Goal: Task Accomplishment & Management: Manage account settings

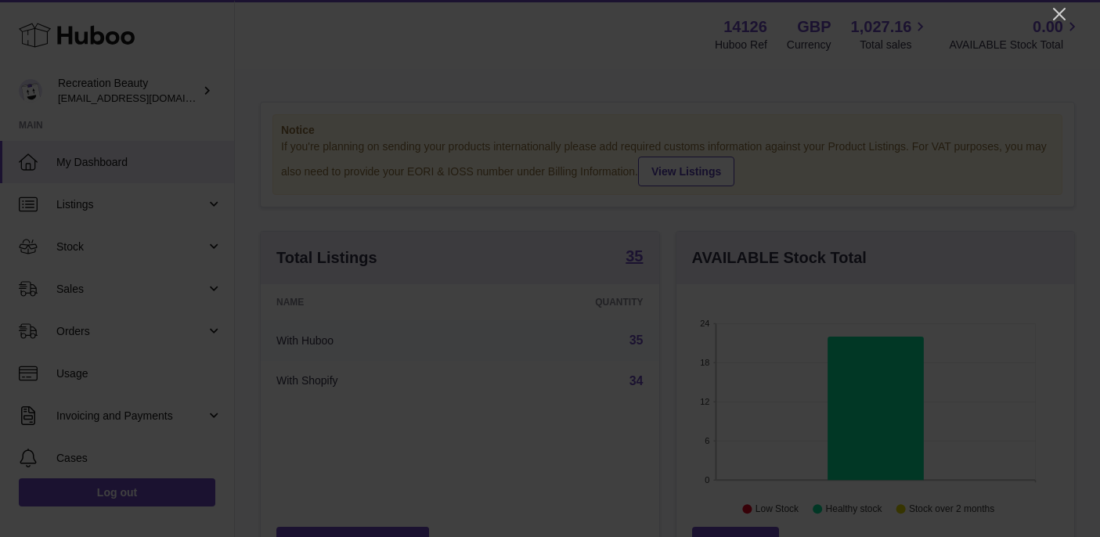
scroll to position [244, 398]
click at [1058, 11] on icon "Close" at bounding box center [1059, 14] width 19 height 19
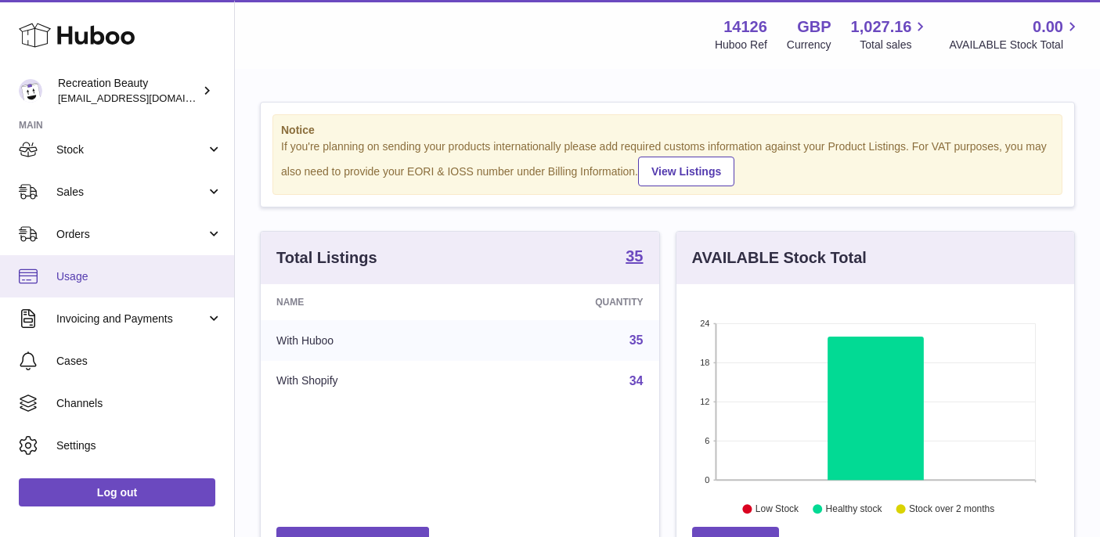
scroll to position [132, 0]
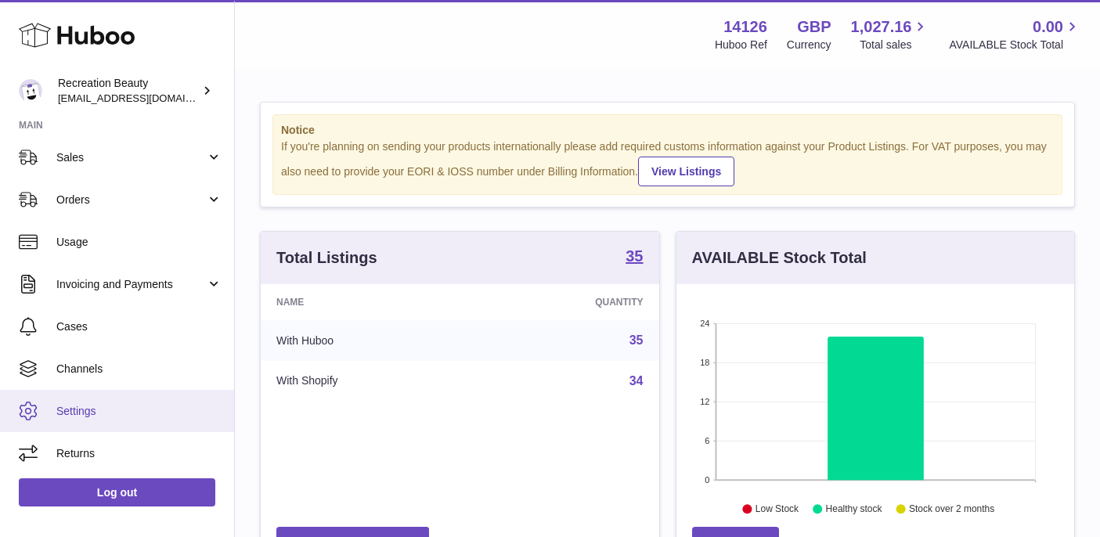
click at [74, 416] on span "Settings" at bounding box center [139, 411] width 166 height 15
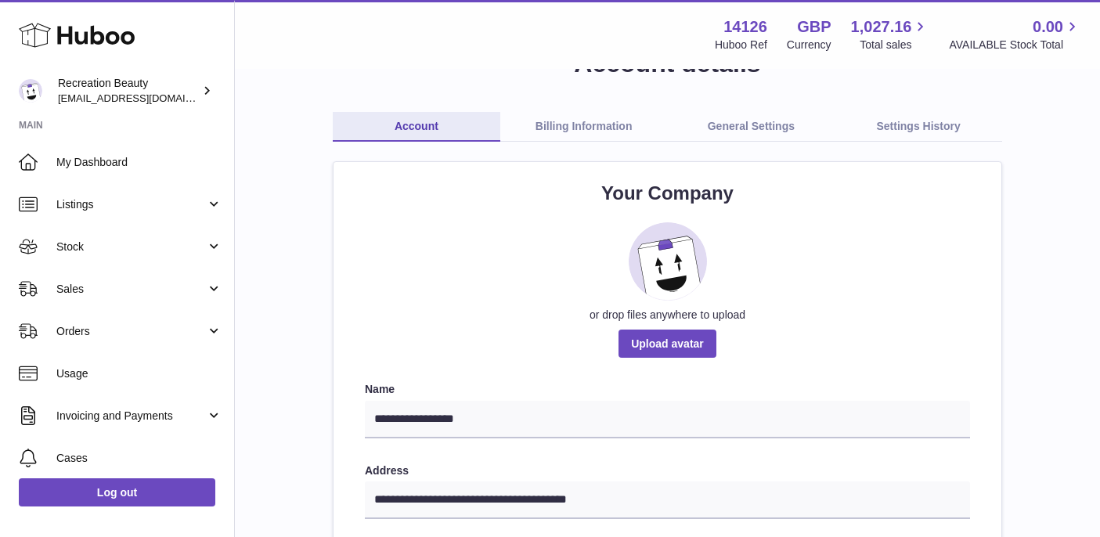
scroll to position [56, 0]
click at [619, 128] on link "Billing Information" at bounding box center [584, 126] width 168 height 30
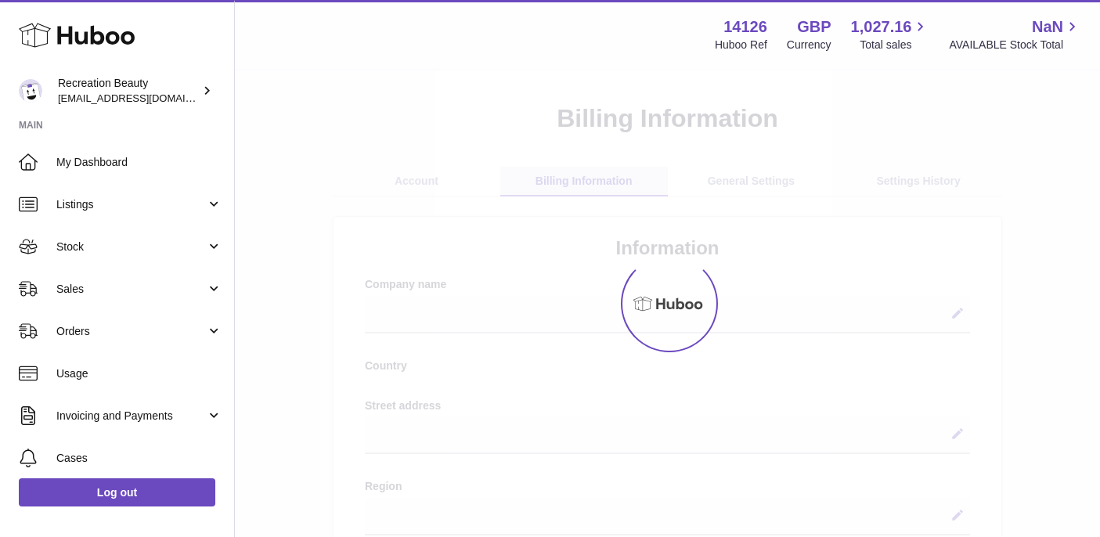
select select
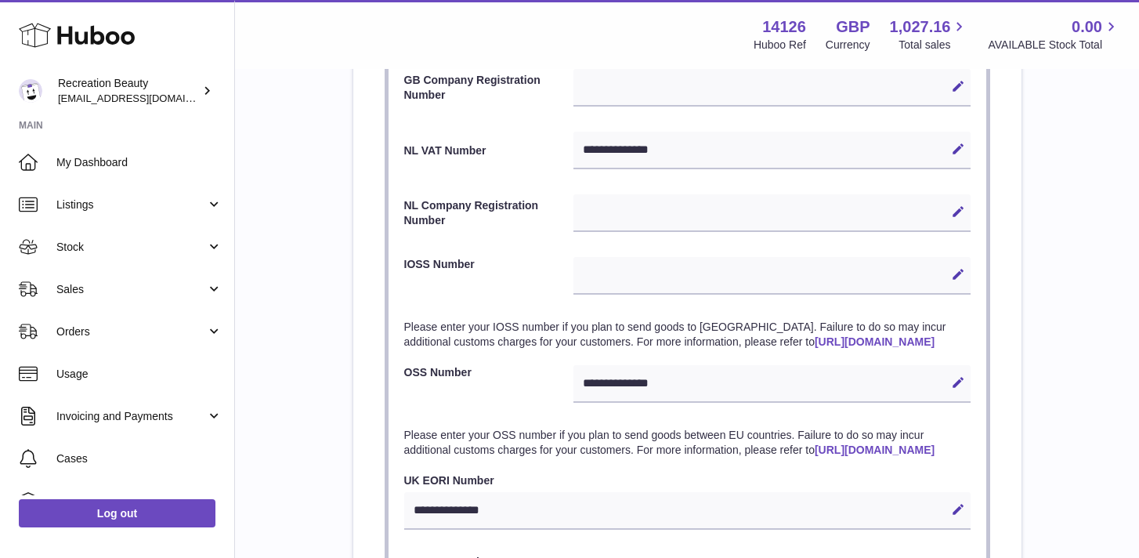
scroll to position [818, 0]
click at [955, 274] on icon at bounding box center [958, 276] width 14 height 14
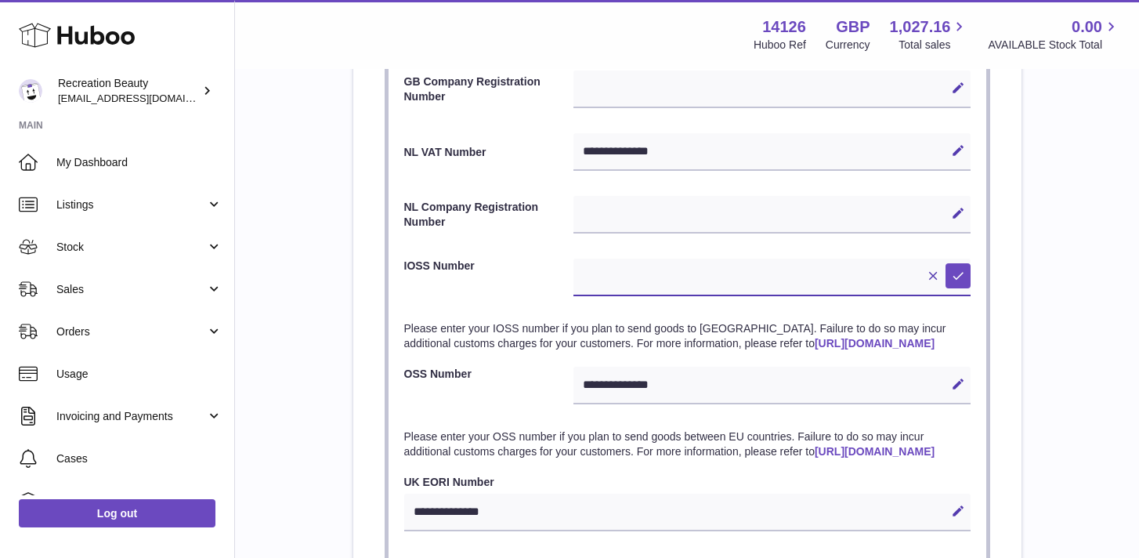
paste input "**********"
type input "**********"
click at [962, 285] on button "Save" at bounding box center [957, 275] width 25 height 25
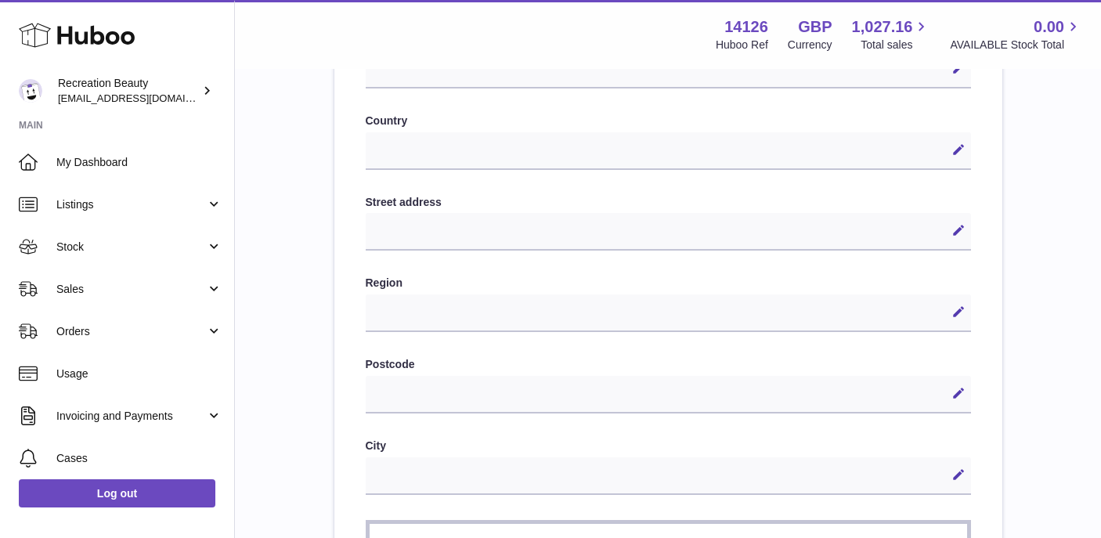
scroll to position [81, 0]
